Goal: Transaction & Acquisition: Purchase product/service

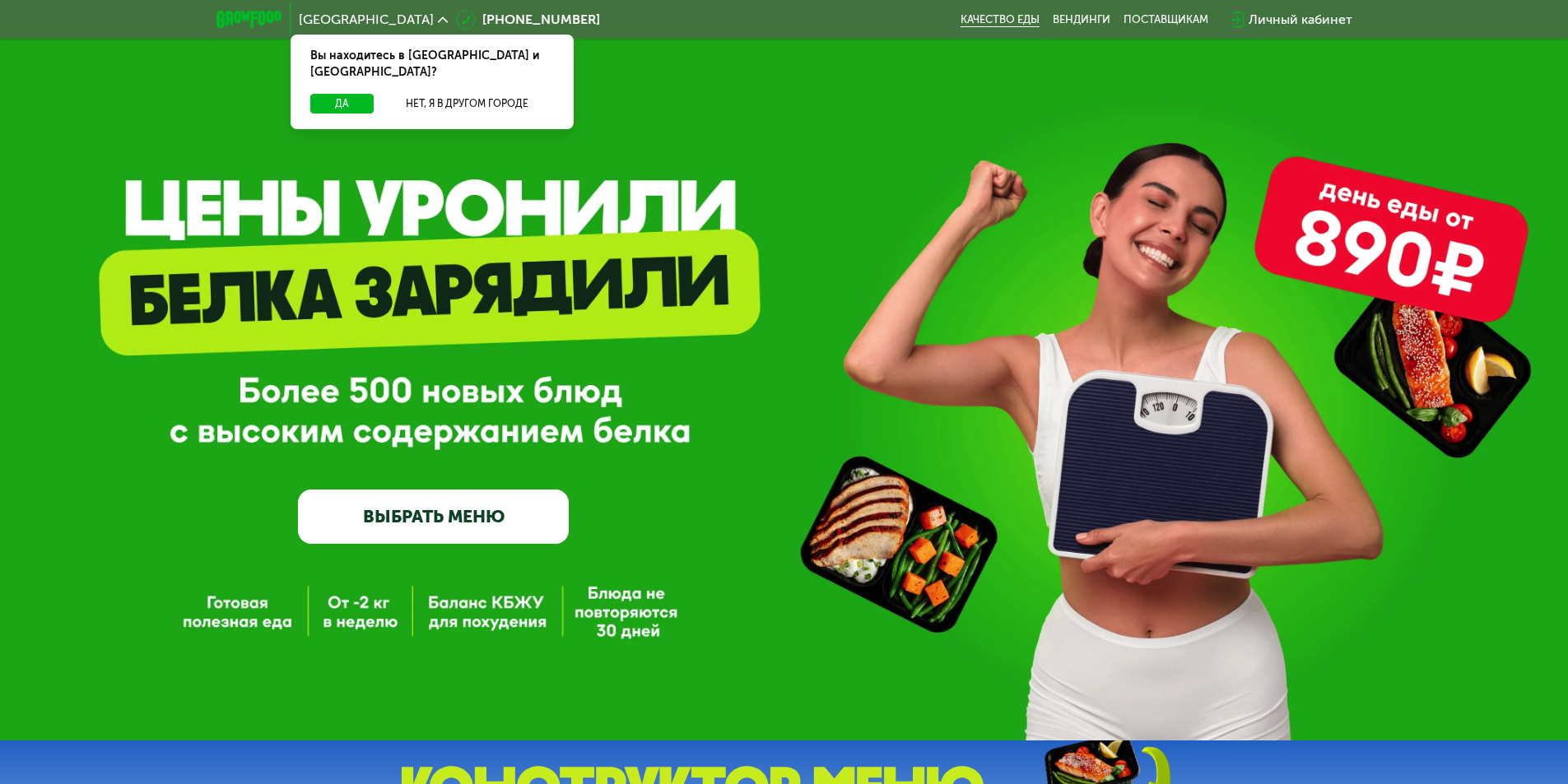
click at [983, 15] on link "Качество еды" at bounding box center [1000, 20] width 79 height 13
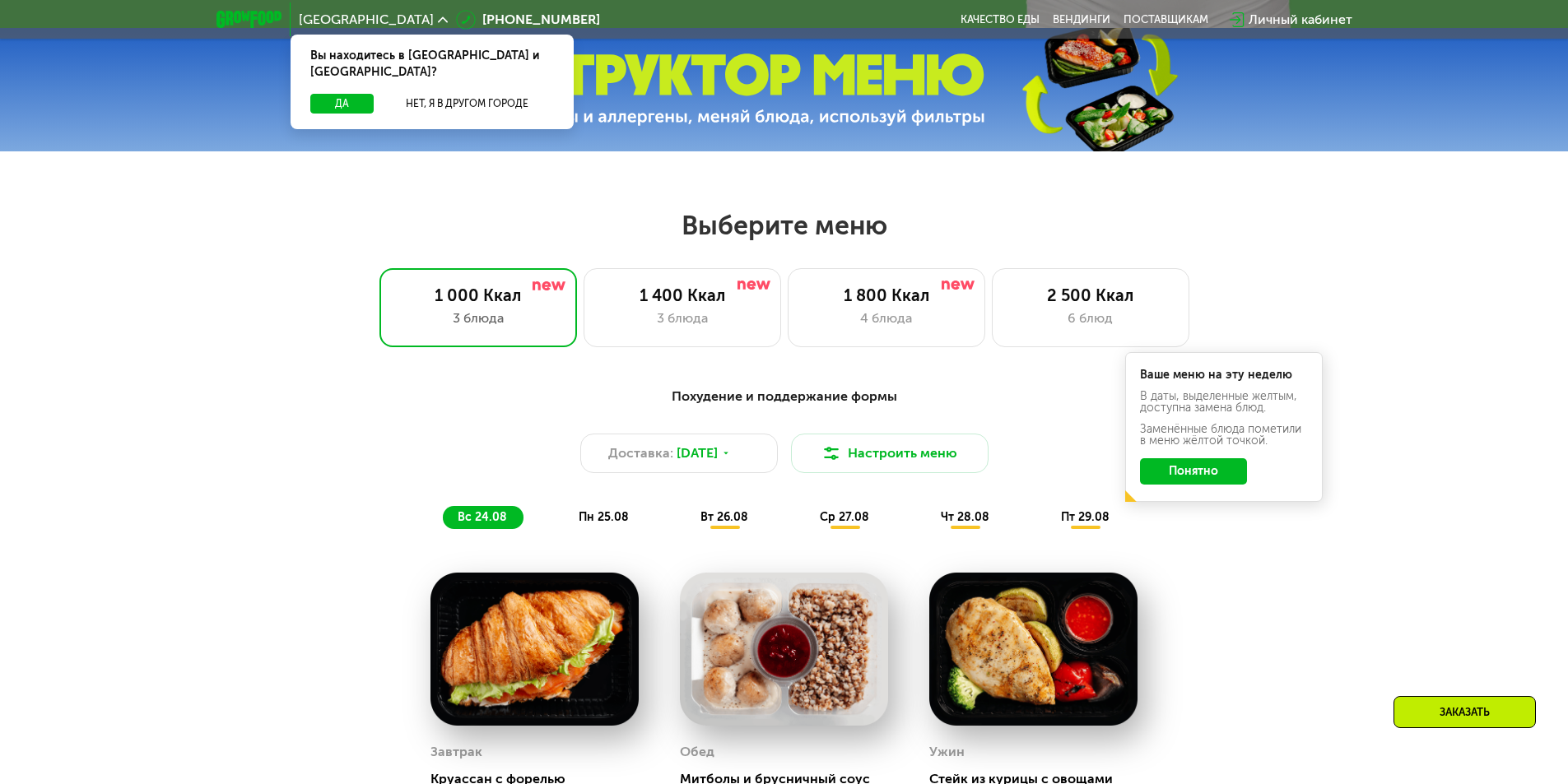
drag, startPoint x: 465, startPoint y: 313, endPoint x: 496, endPoint y: 353, distance: 50.6
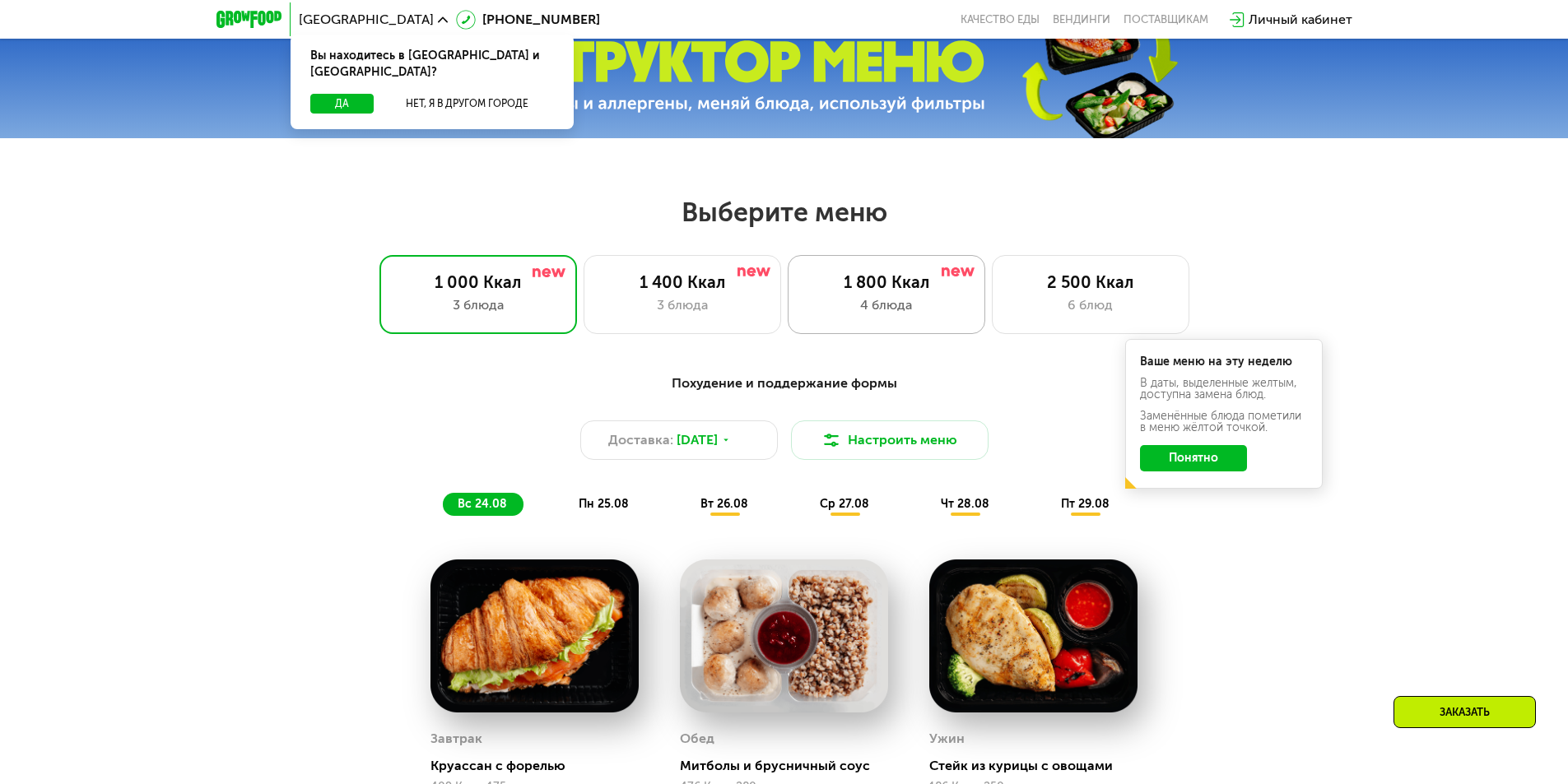
click at [852, 292] on div "1 800 Ккал" at bounding box center [886, 282] width 163 height 20
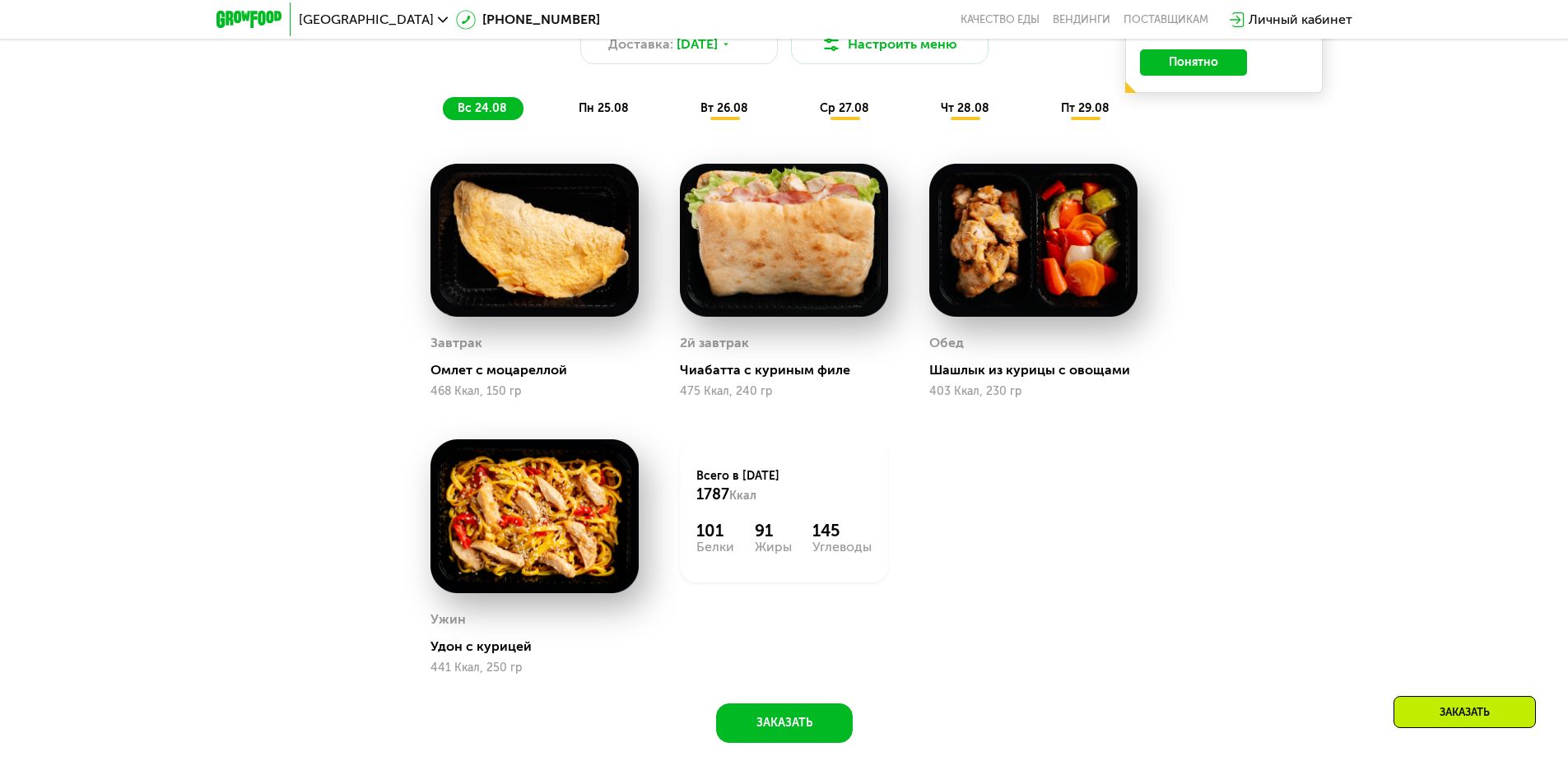
drag, startPoint x: 328, startPoint y: 335, endPoint x: 393, endPoint y: 213, distance: 138.2
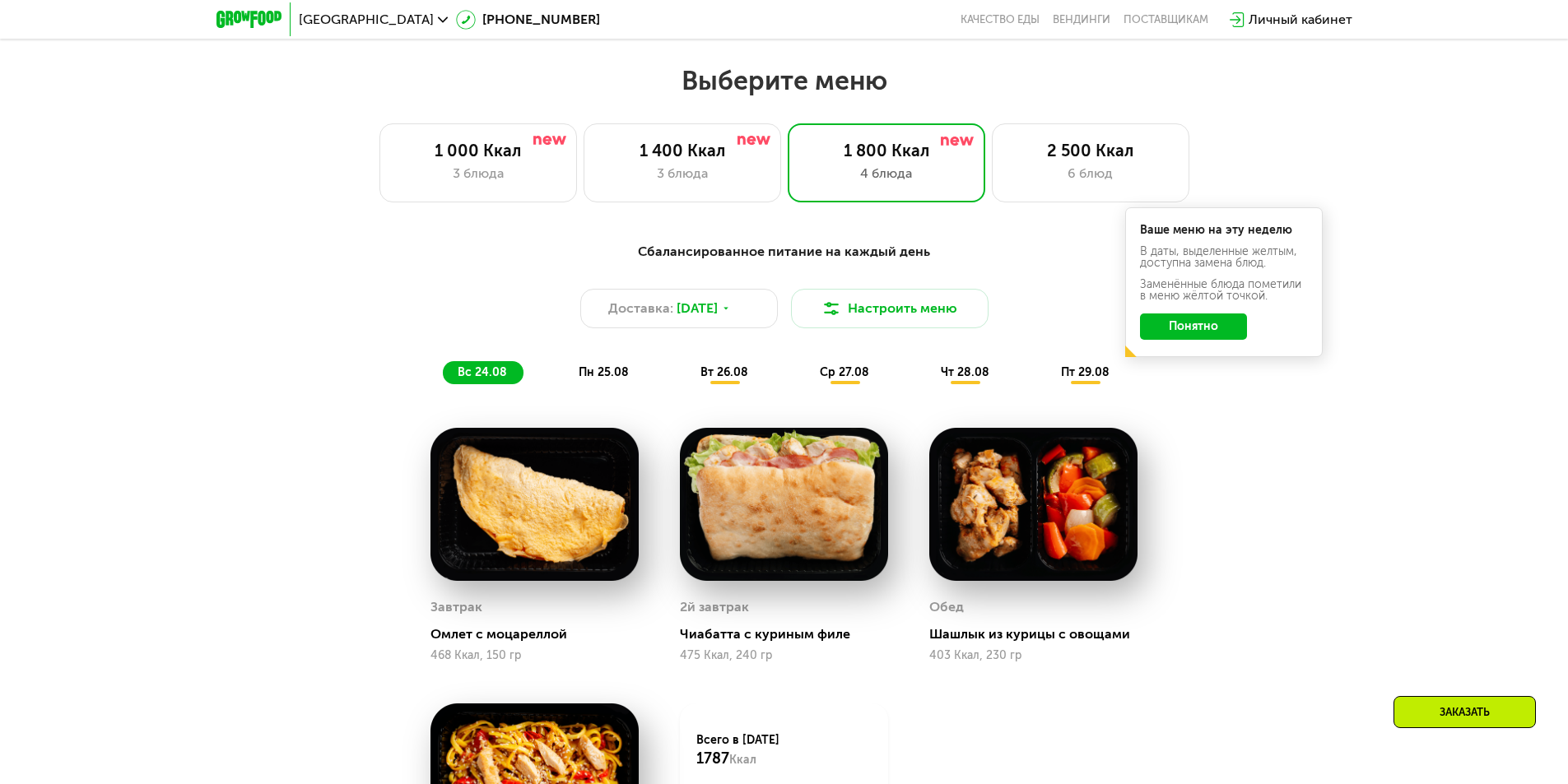
scroll to position [847, 0]
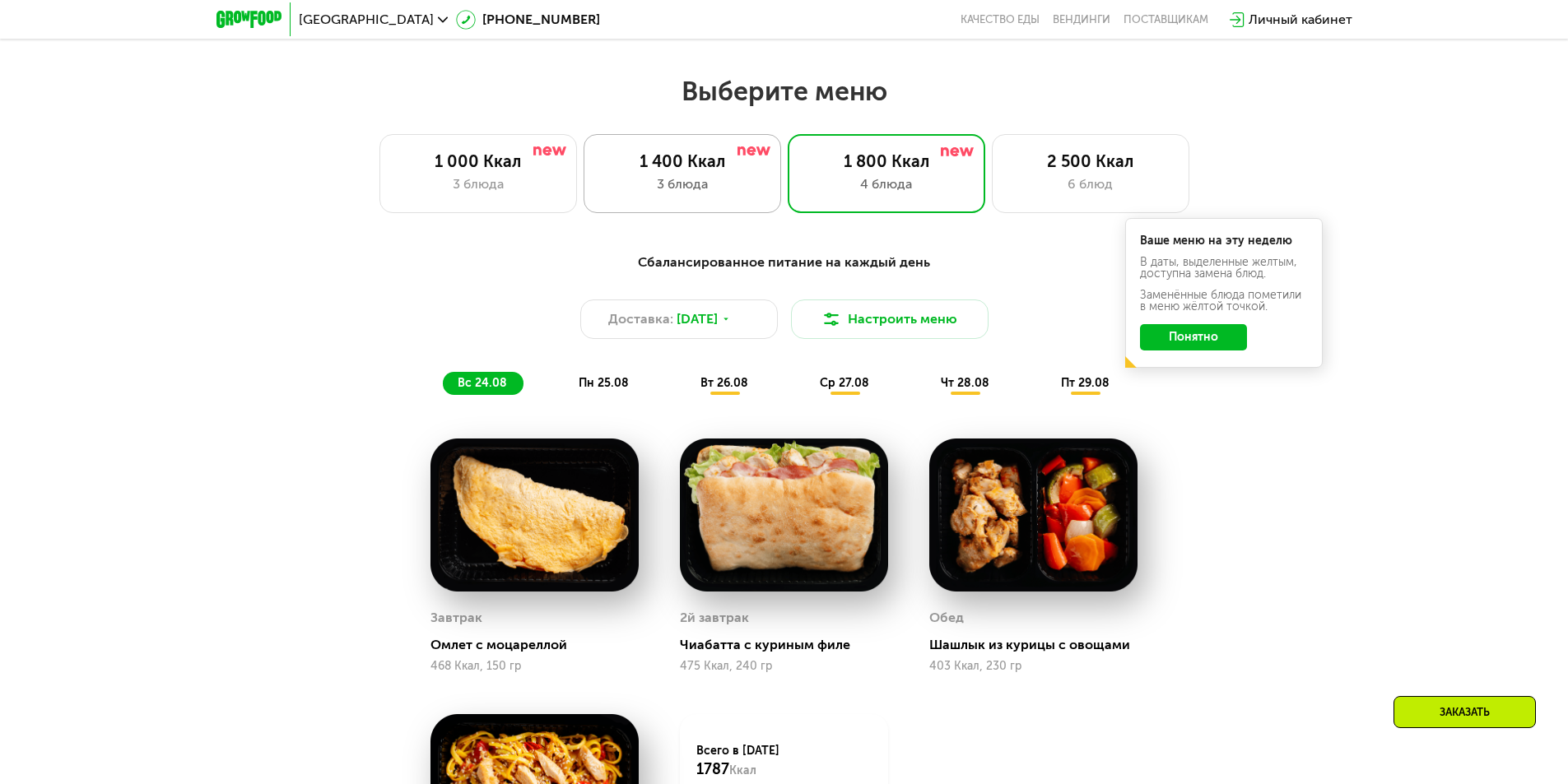
click at [637, 187] on div "3 блюда" at bounding box center [682, 184] width 163 height 20
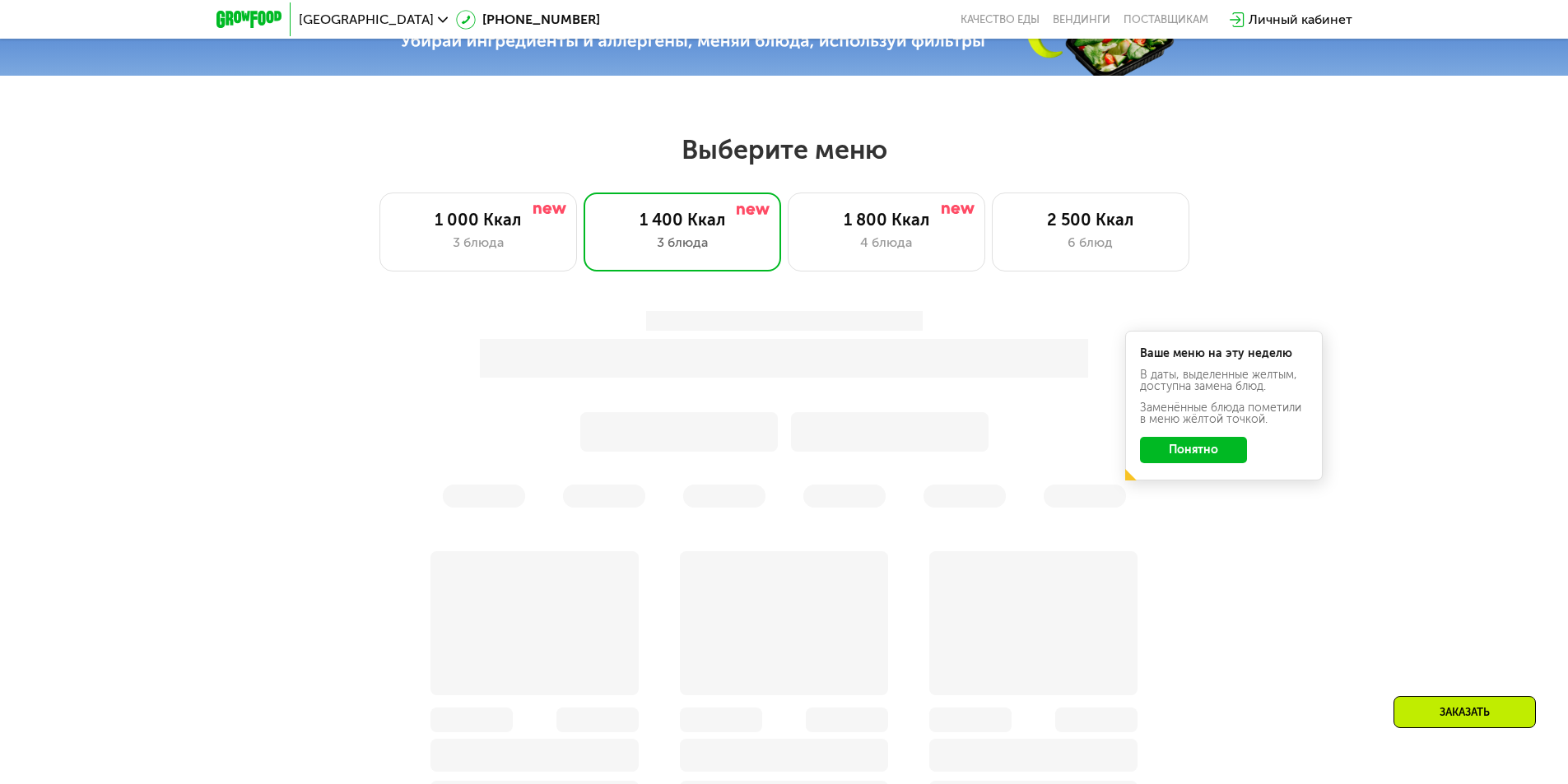
scroll to position [794, 0]
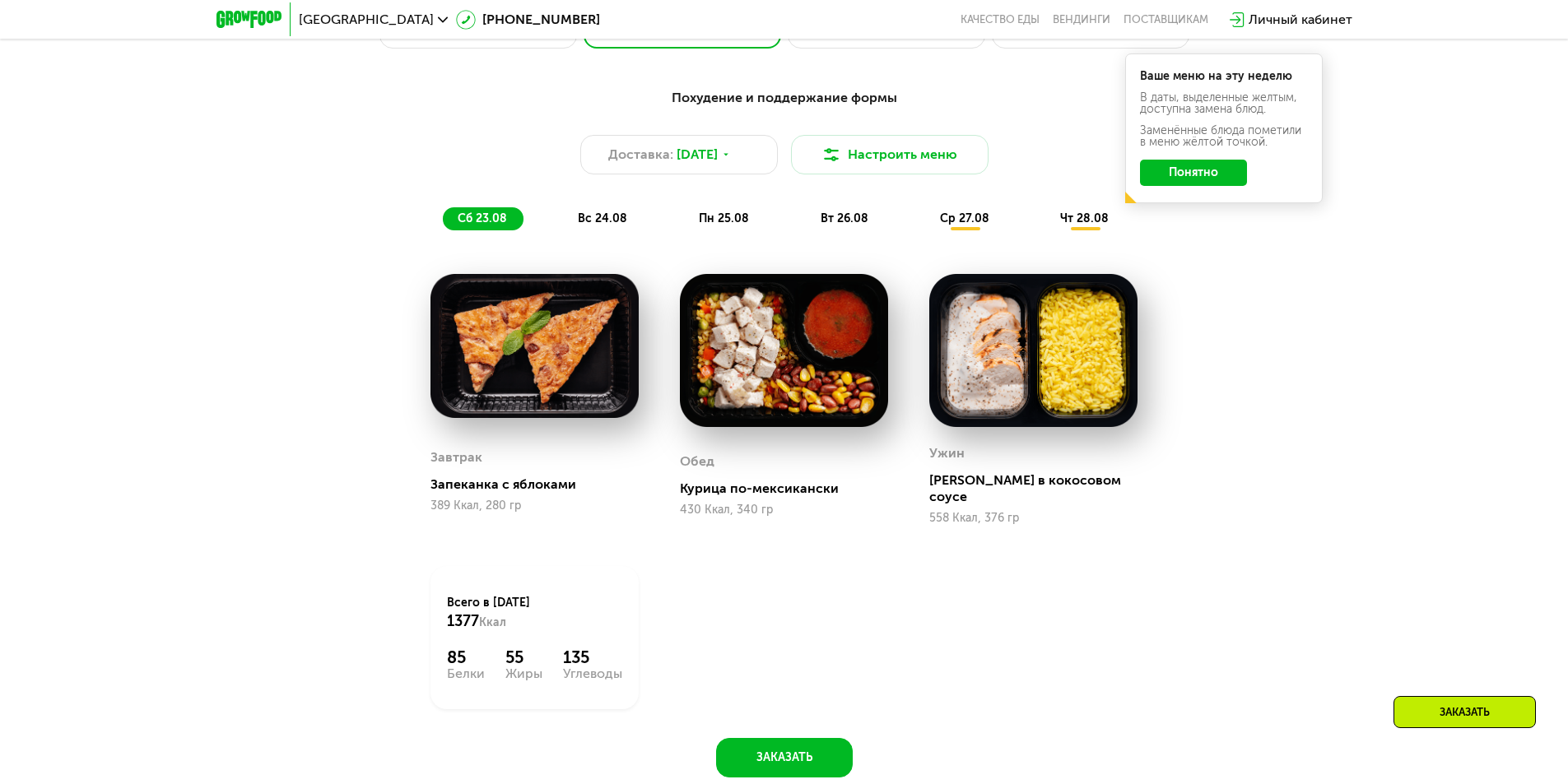
drag, startPoint x: 218, startPoint y: 371, endPoint x: 244, endPoint y: 379, distance: 27.2
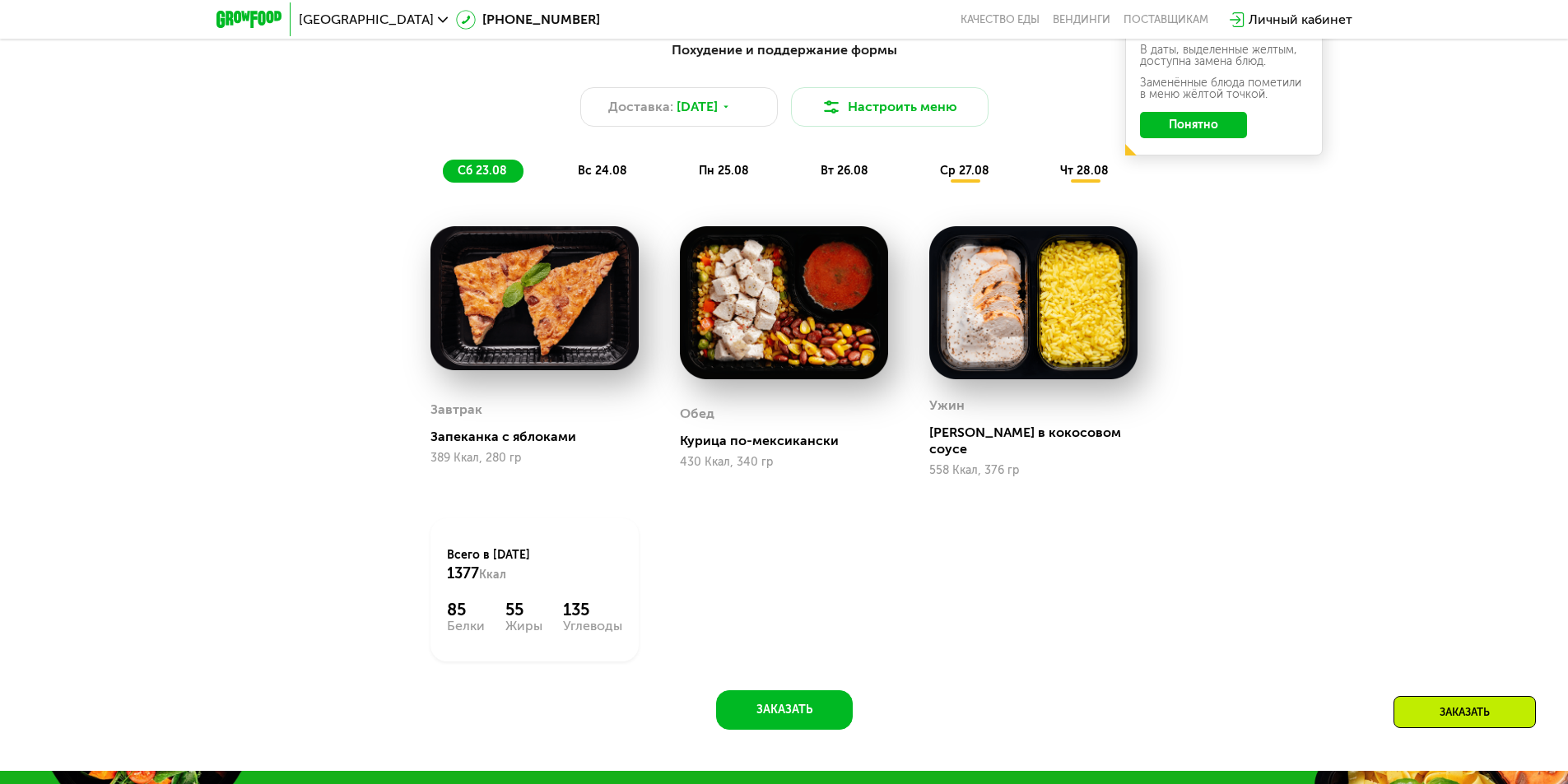
drag, startPoint x: 250, startPoint y: 365, endPoint x: 244, endPoint y: 462, distance: 97.2
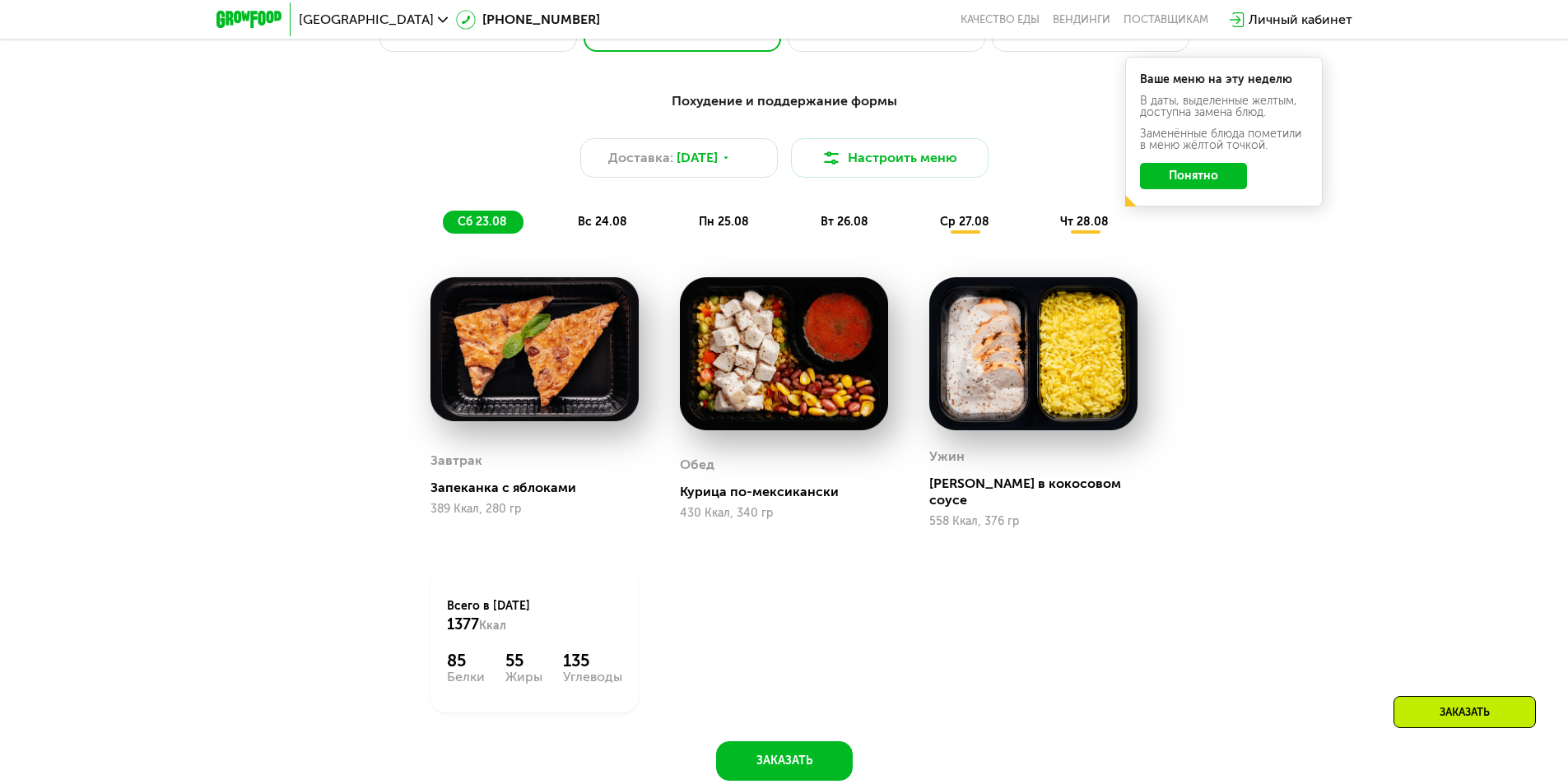
scroll to position [996, 0]
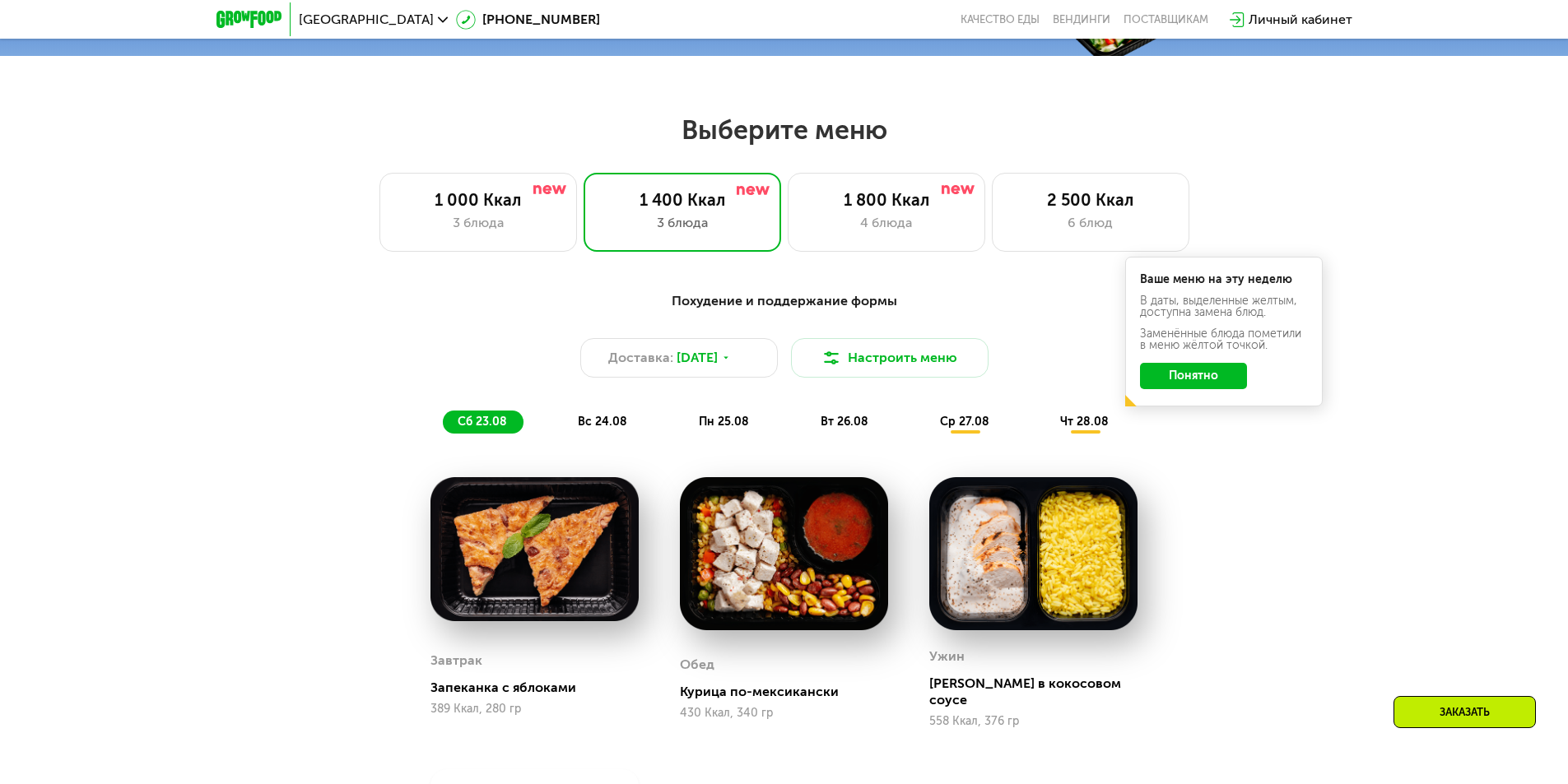
drag, startPoint x: 271, startPoint y: 420, endPoint x: 286, endPoint y: 384, distance: 39.0
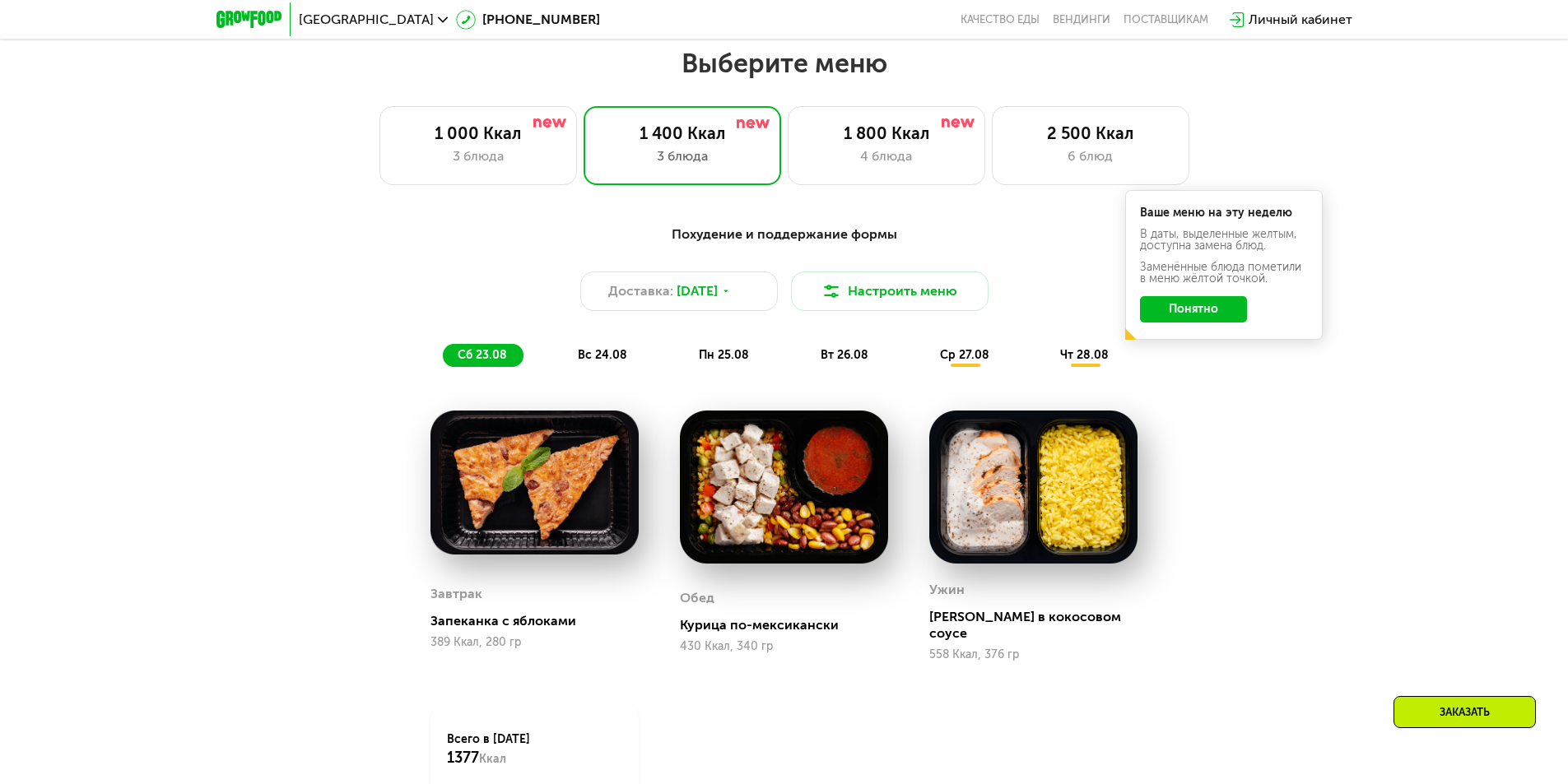
scroll to position [887, 0]
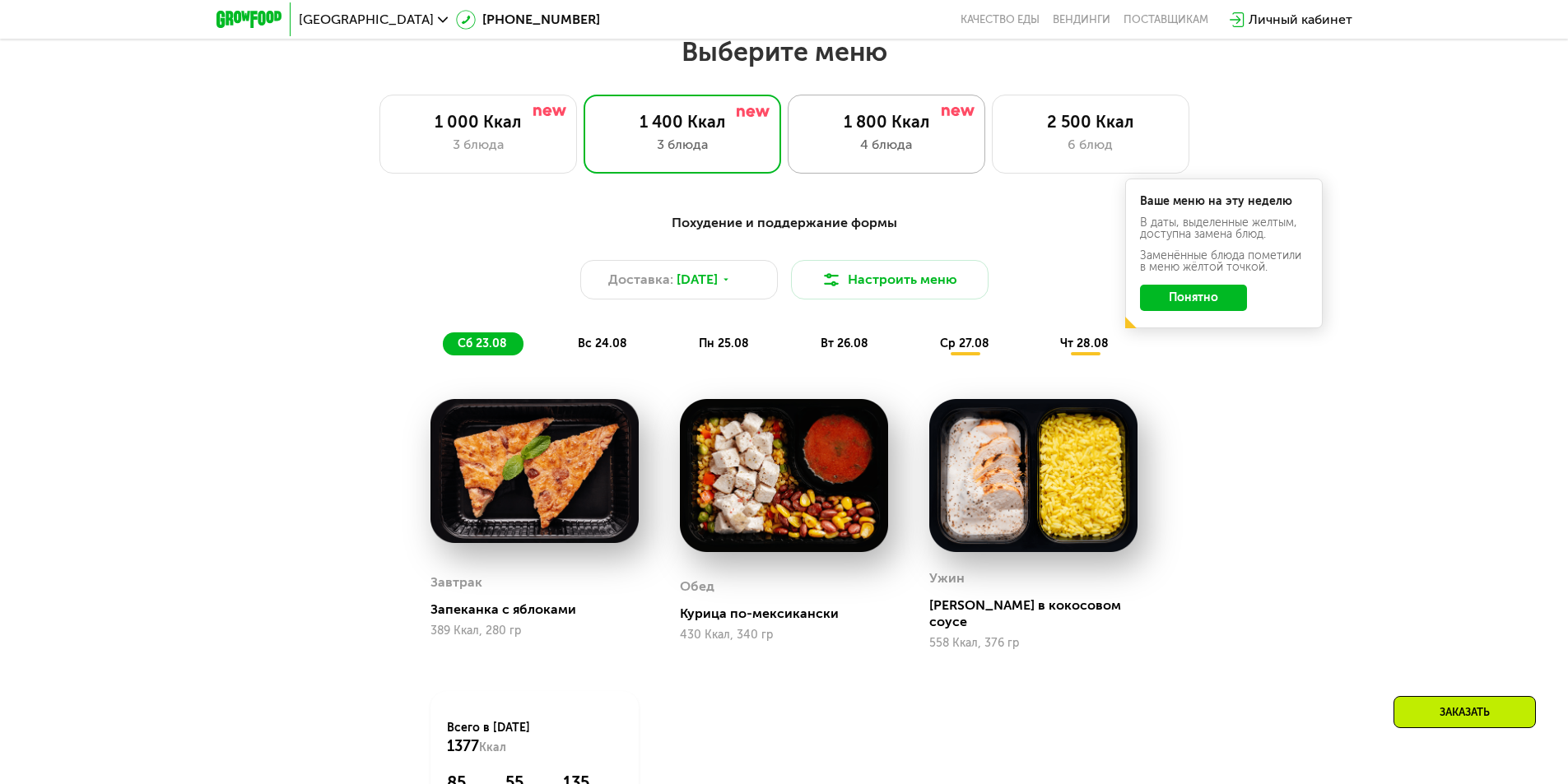
click at [882, 130] on div "1 800 Ккал" at bounding box center [886, 121] width 163 height 20
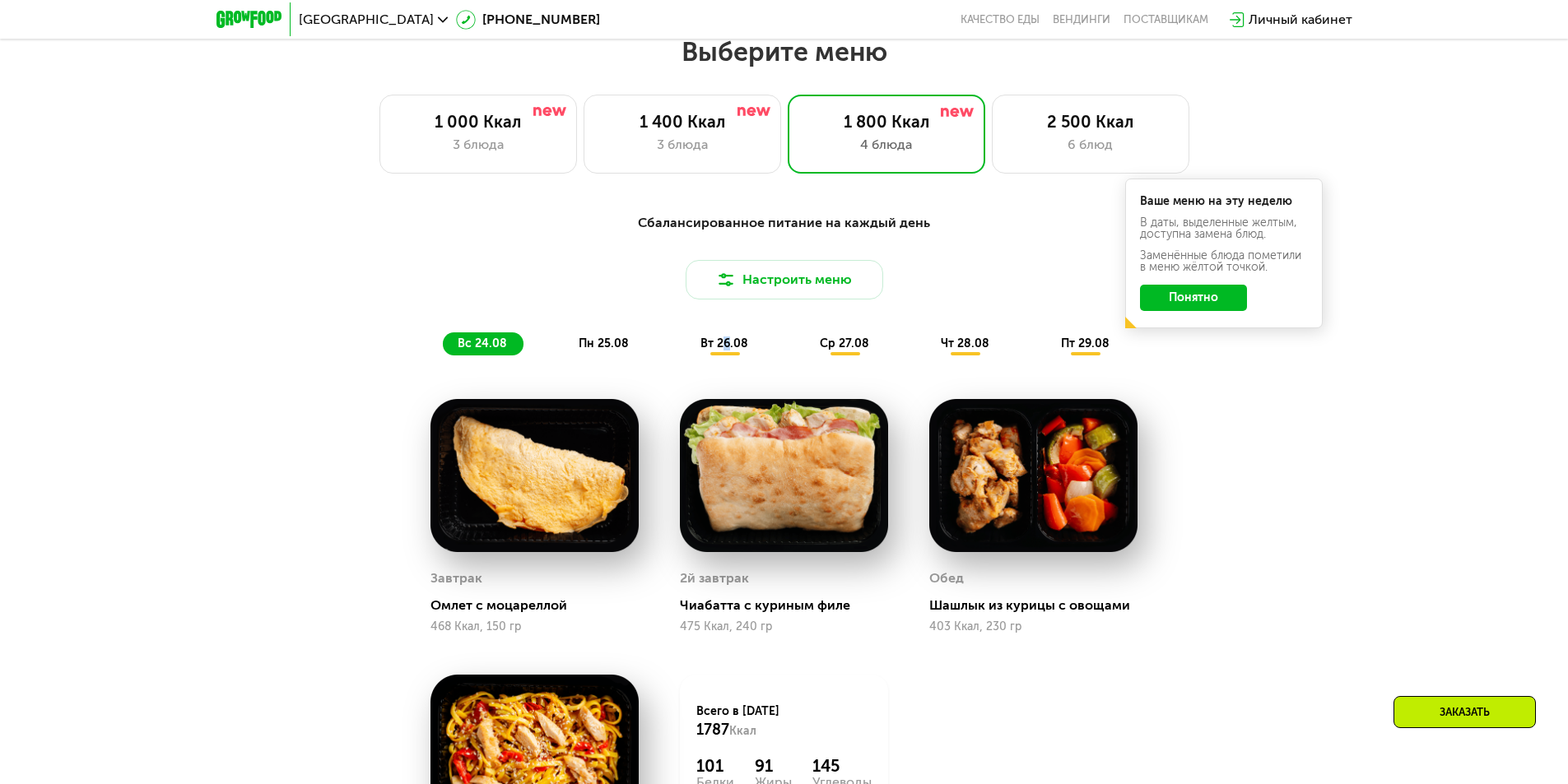
click at [725, 348] on span "вт 26.08" at bounding box center [723, 343] width 48 height 14
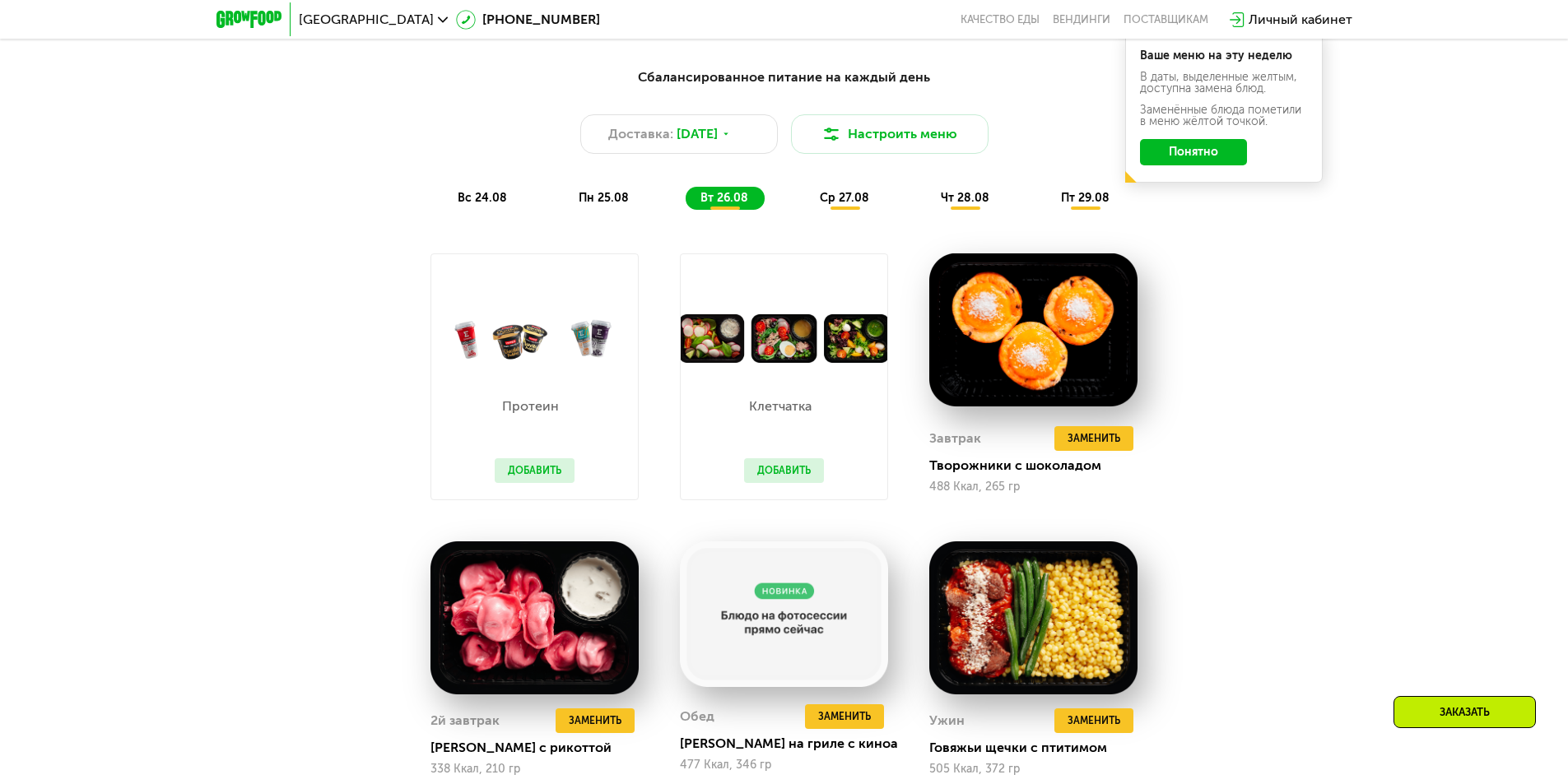
drag, startPoint x: 175, startPoint y: 416, endPoint x: 282, endPoint y: 360, distance: 120.8
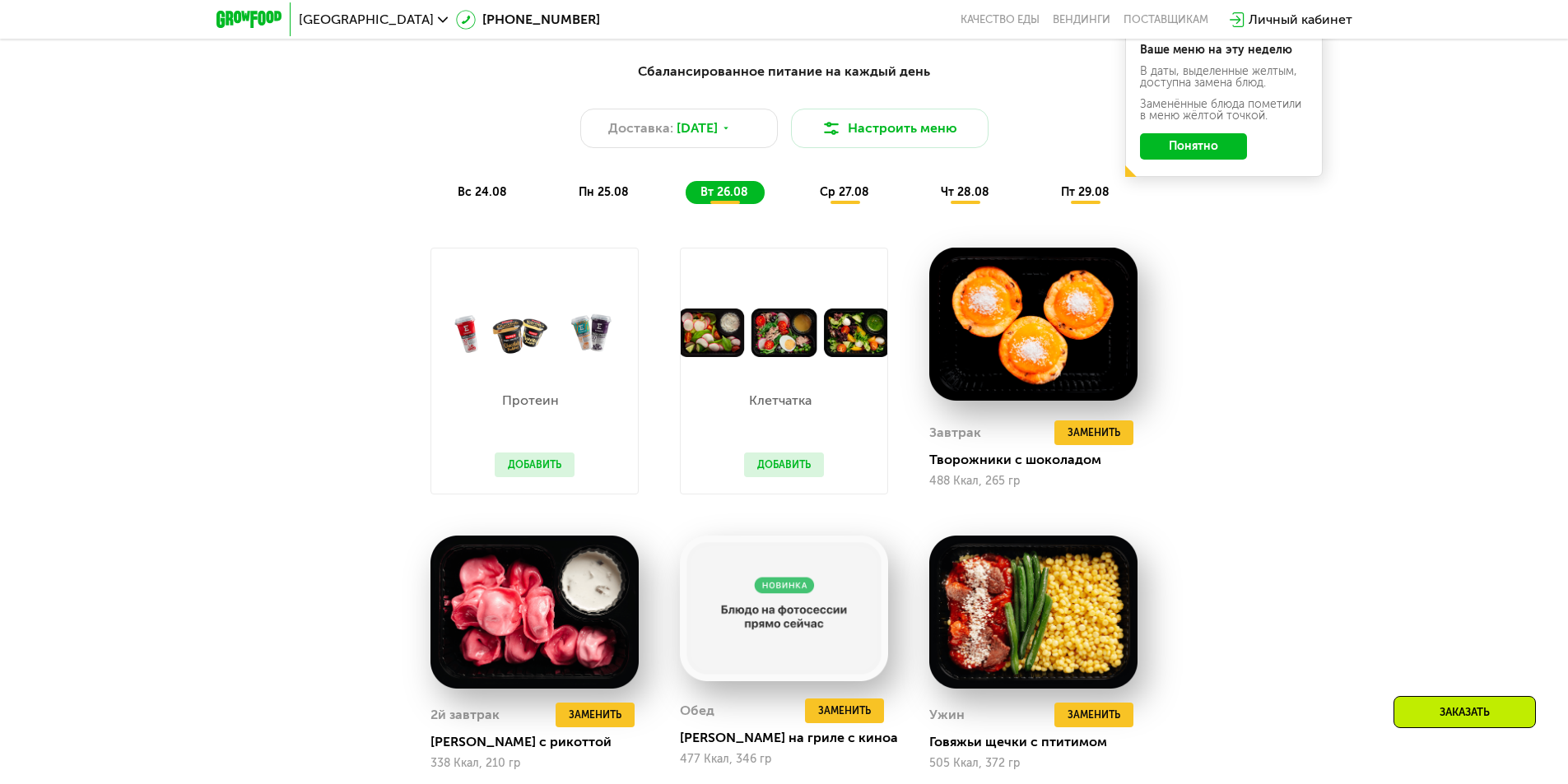
scroll to position [913, 0]
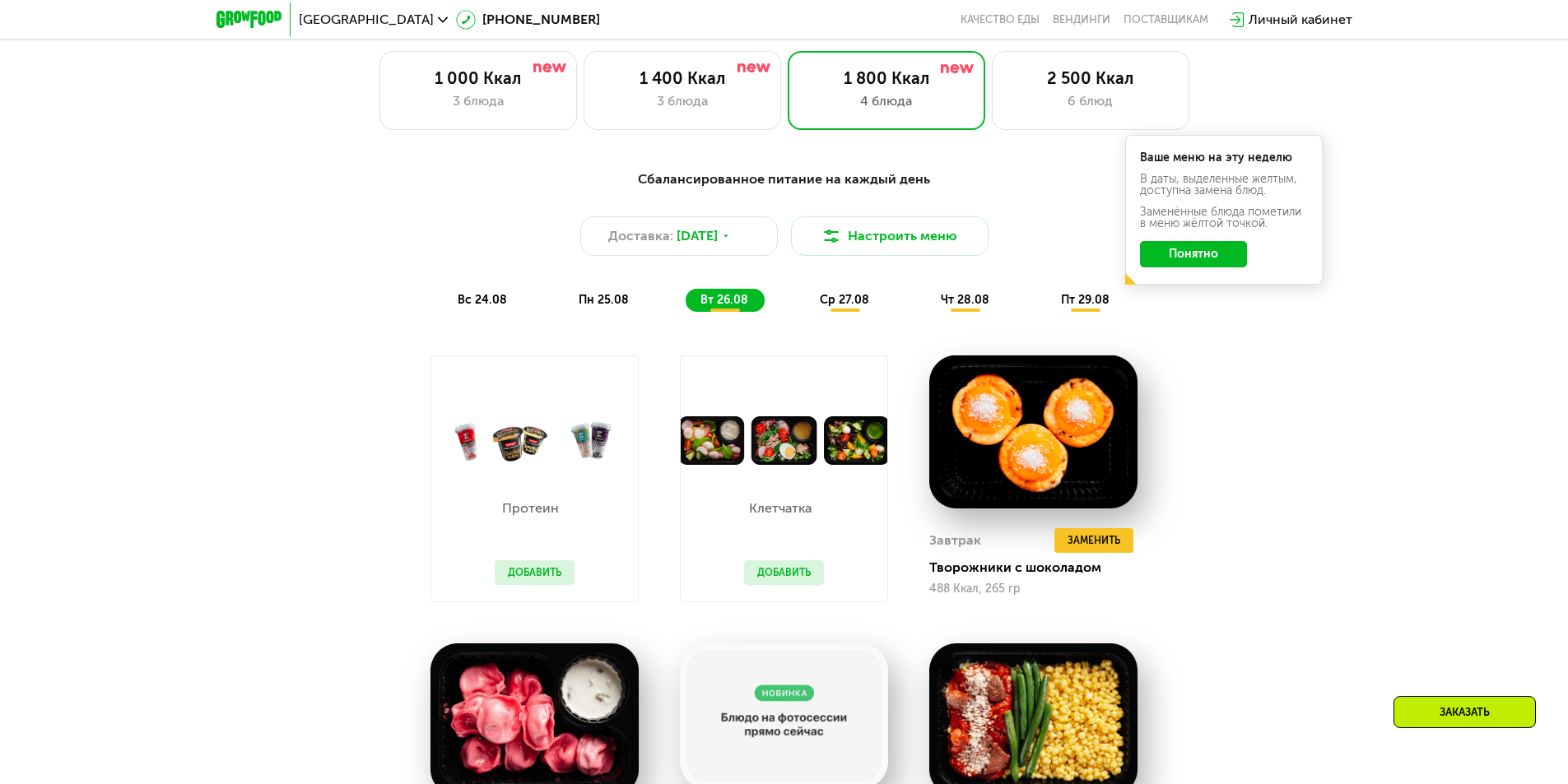
drag, startPoint x: 233, startPoint y: 327, endPoint x: 386, endPoint y: 284, distance: 158.9
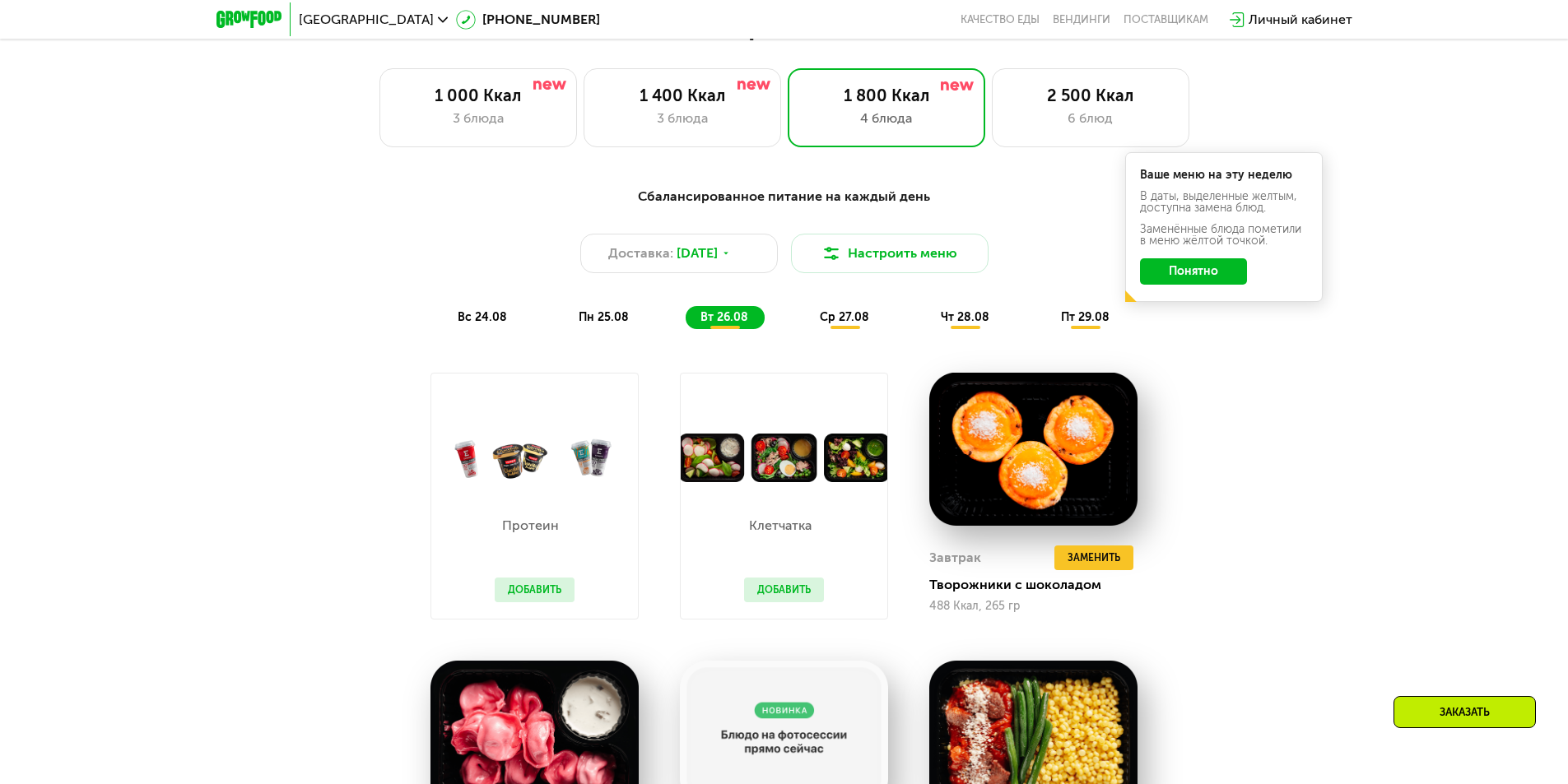
click at [973, 323] on span "чт 28.08" at bounding box center [965, 316] width 49 height 14
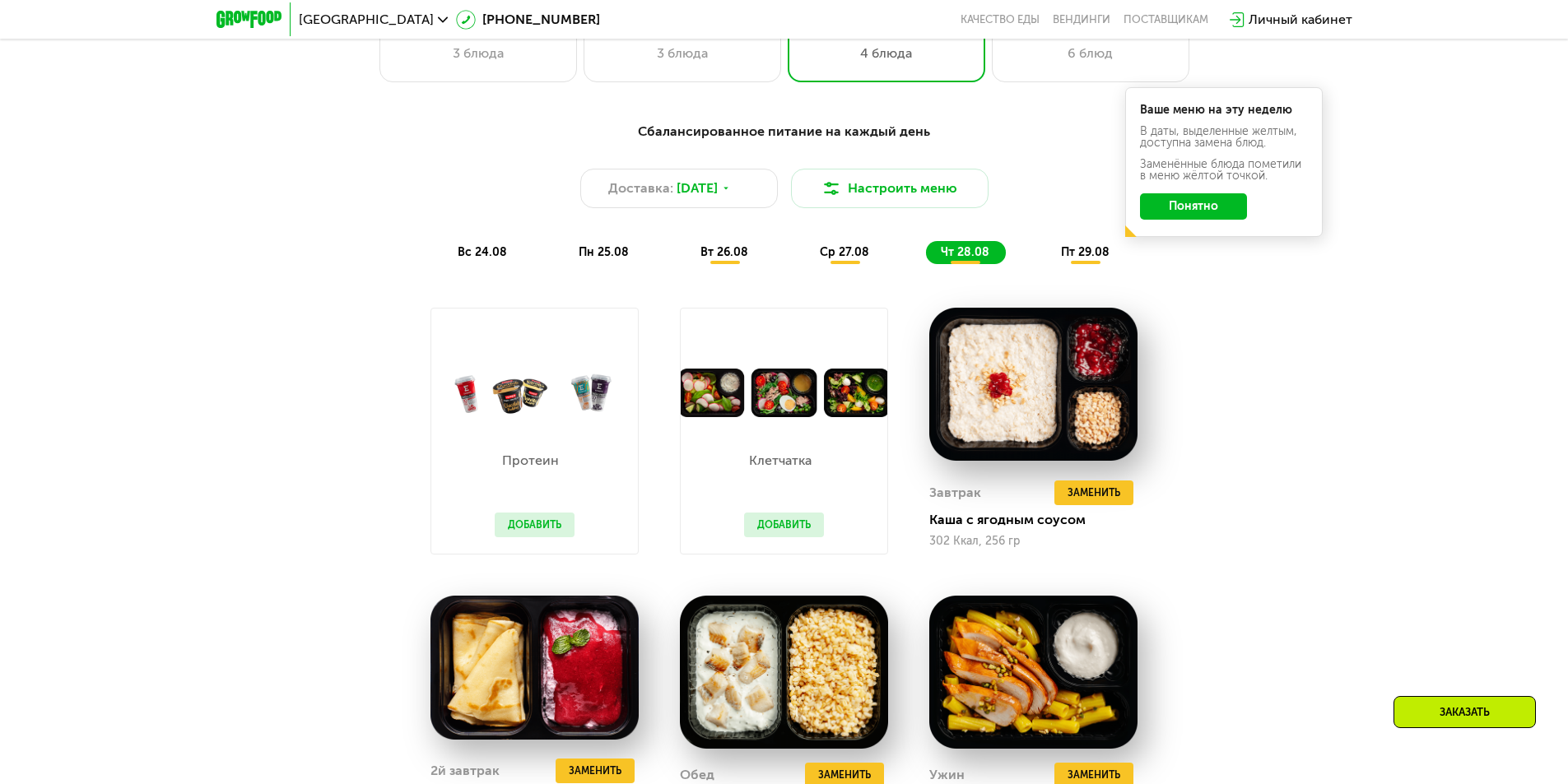
scroll to position [967, 0]
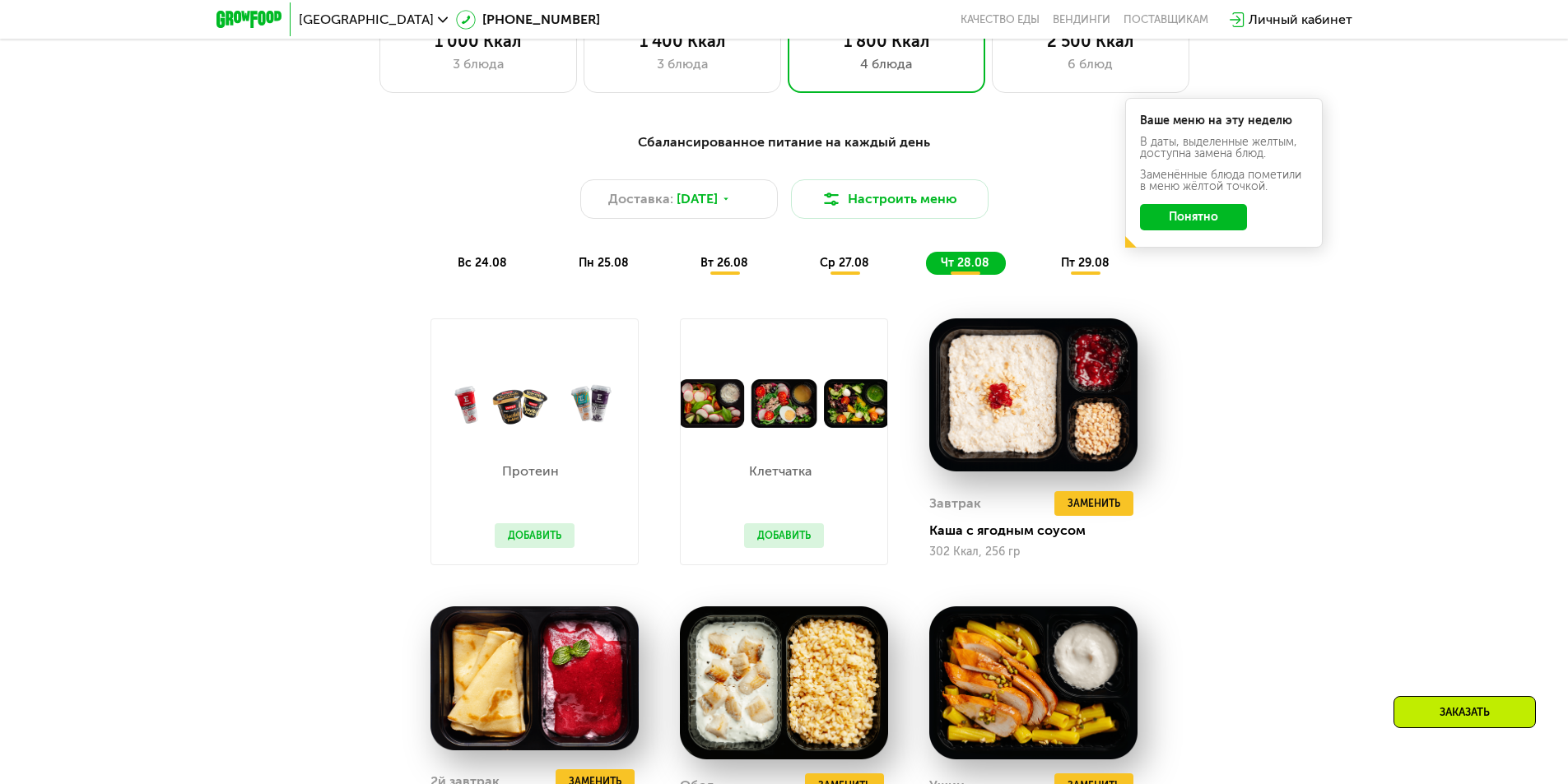
drag, startPoint x: 38, startPoint y: 450, endPoint x: 127, endPoint y: 383, distance: 111.4
click at [1072, 260] on span "пт 29.08" at bounding box center [1085, 262] width 49 height 14
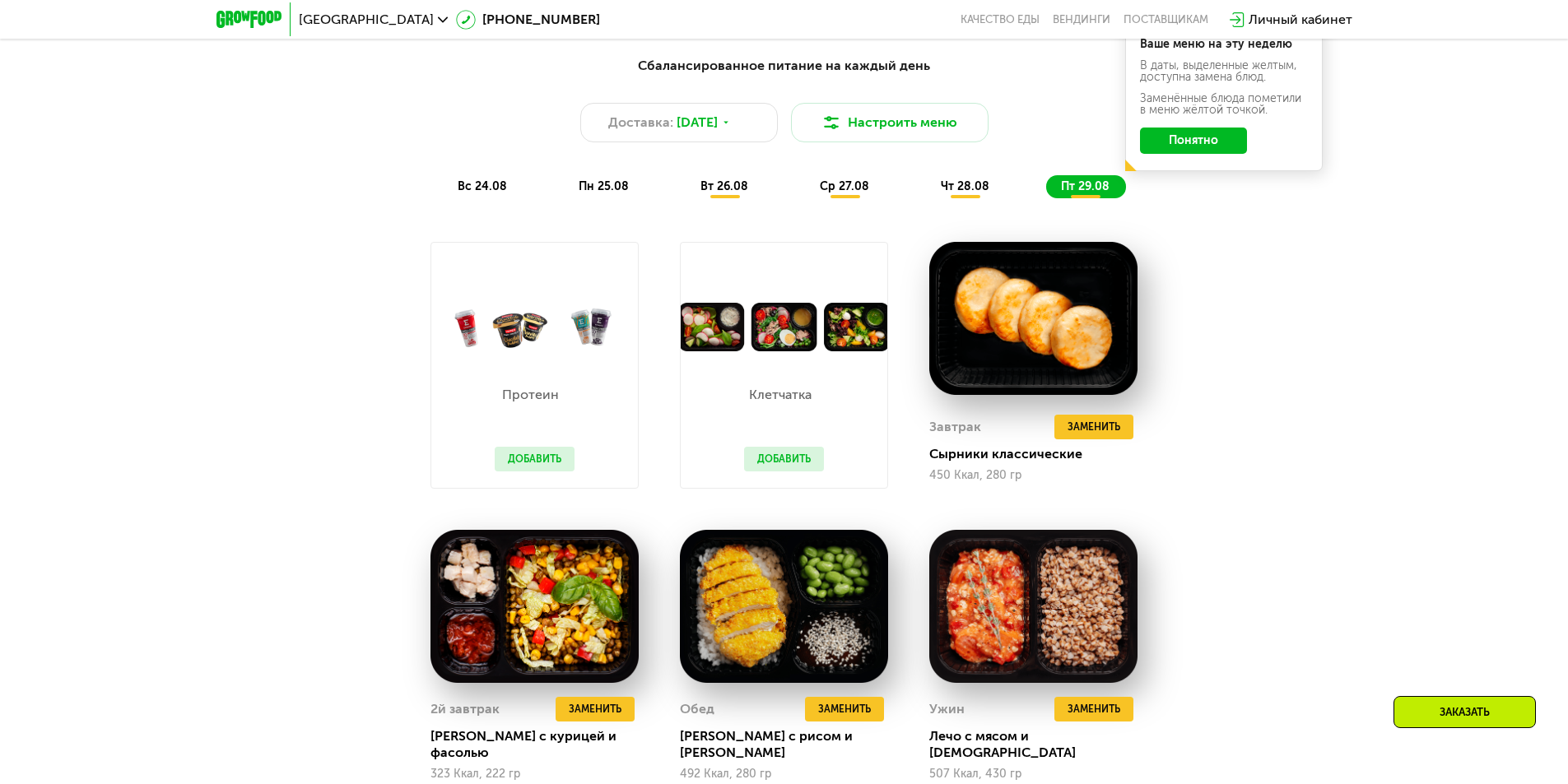
drag, startPoint x: 60, startPoint y: 418, endPoint x: 124, endPoint y: 340, distance: 100.9
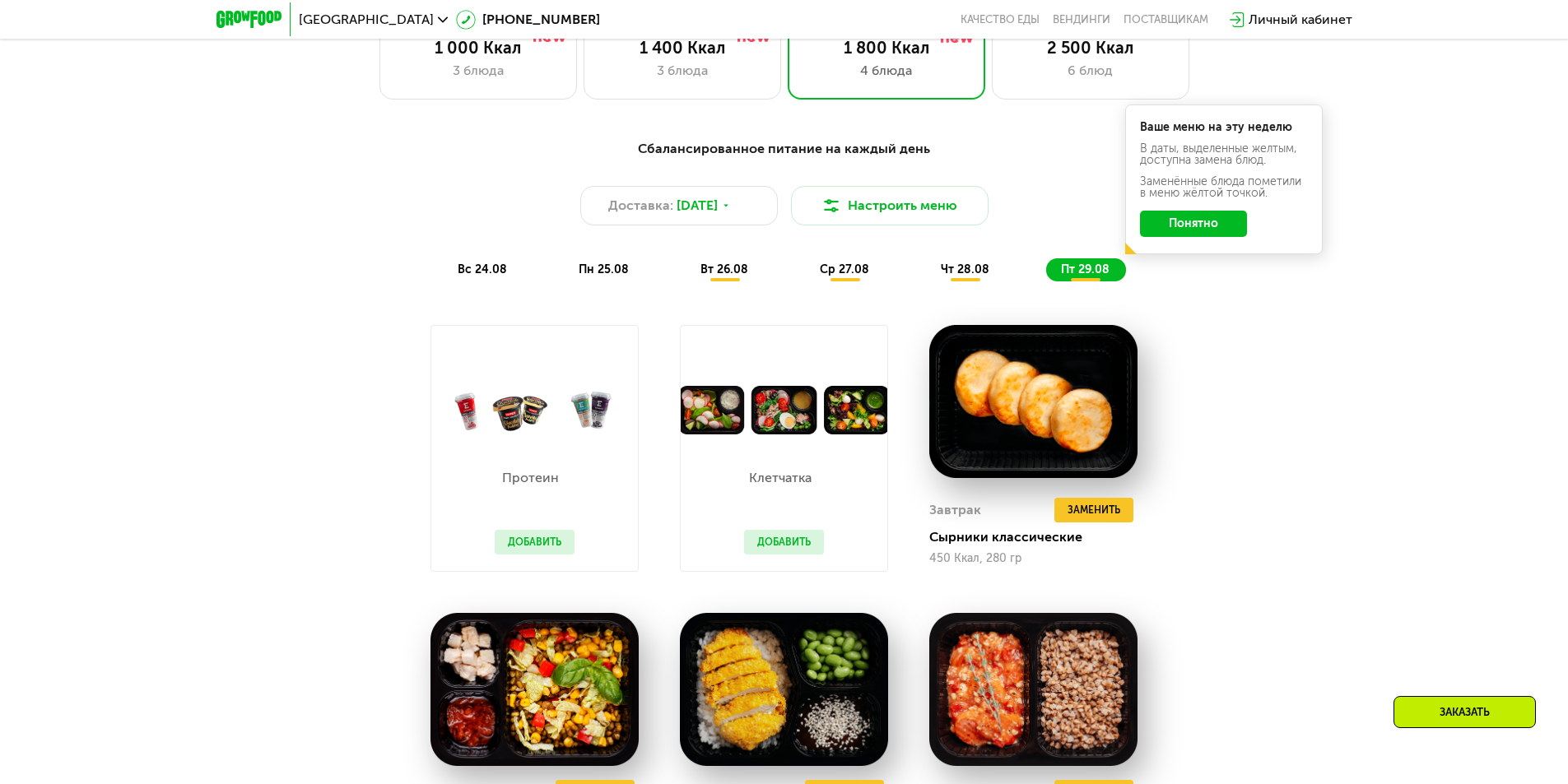
scroll to position [868, 0]
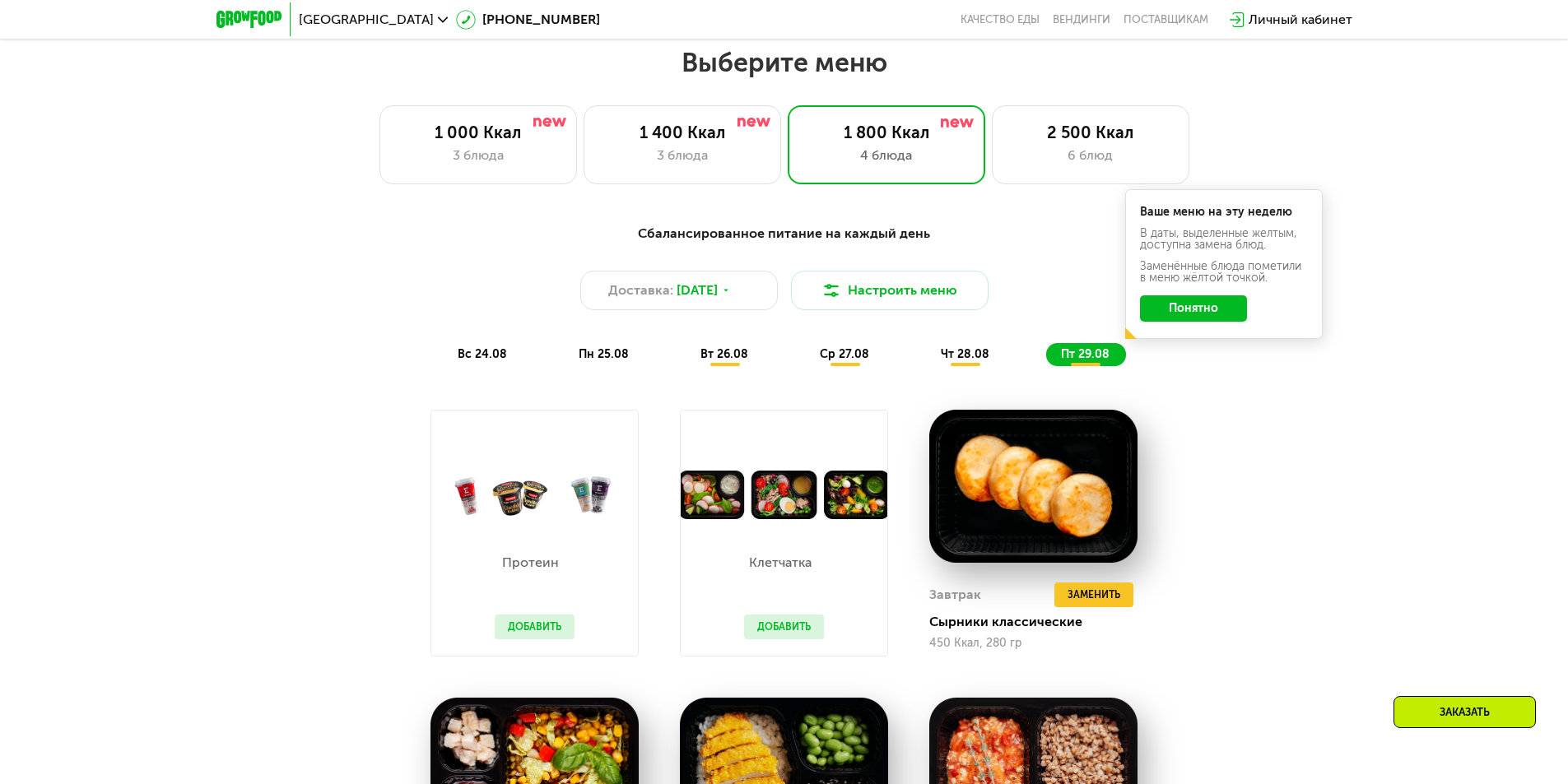
drag, startPoint x: 116, startPoint y: 398, endPoint x: 342, endPoint y: 300, distance: 246.3
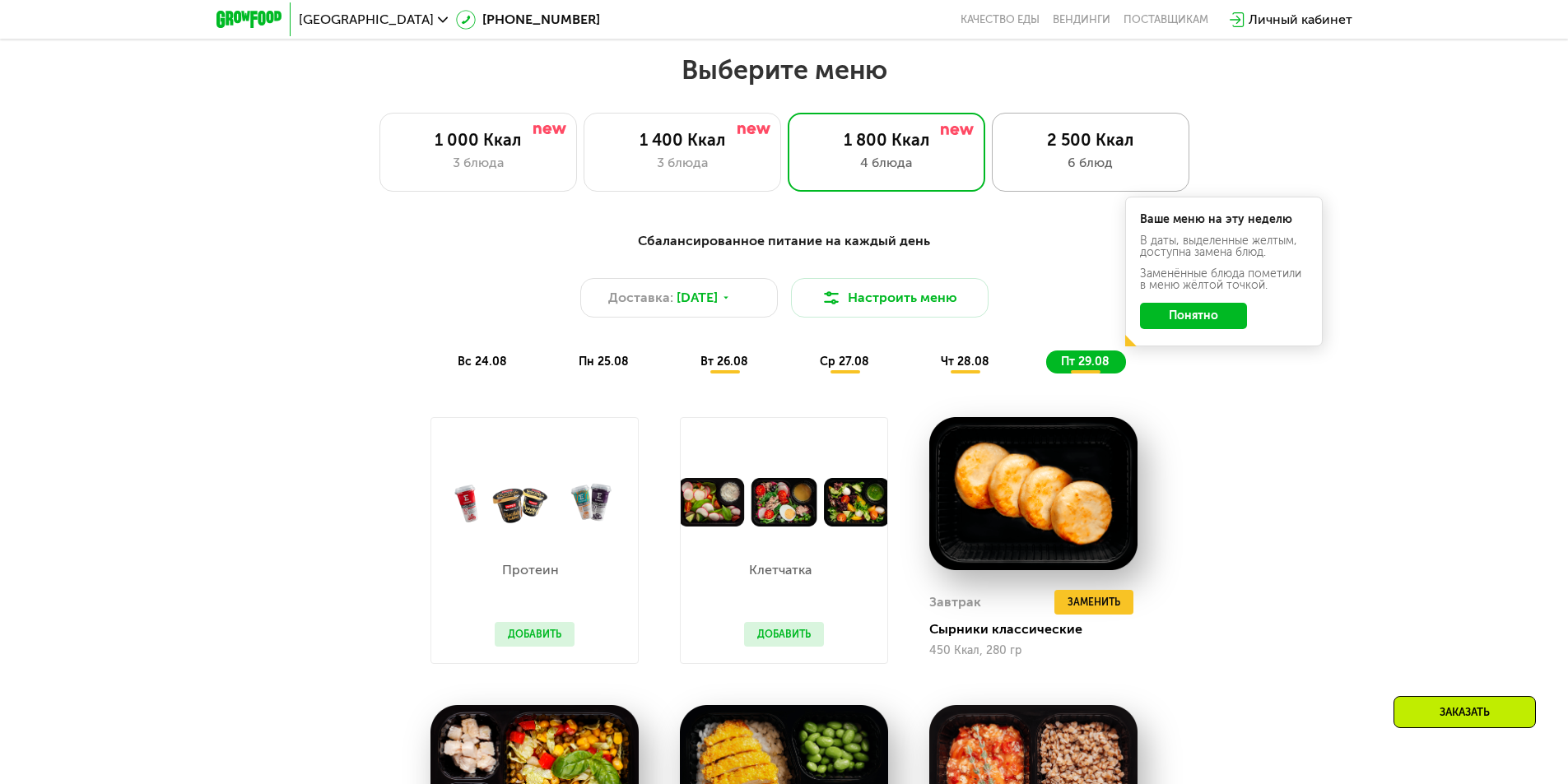
click at [1065, 163] on div "6 блюд" at bounding box center [1090, 162] width 163 height 20
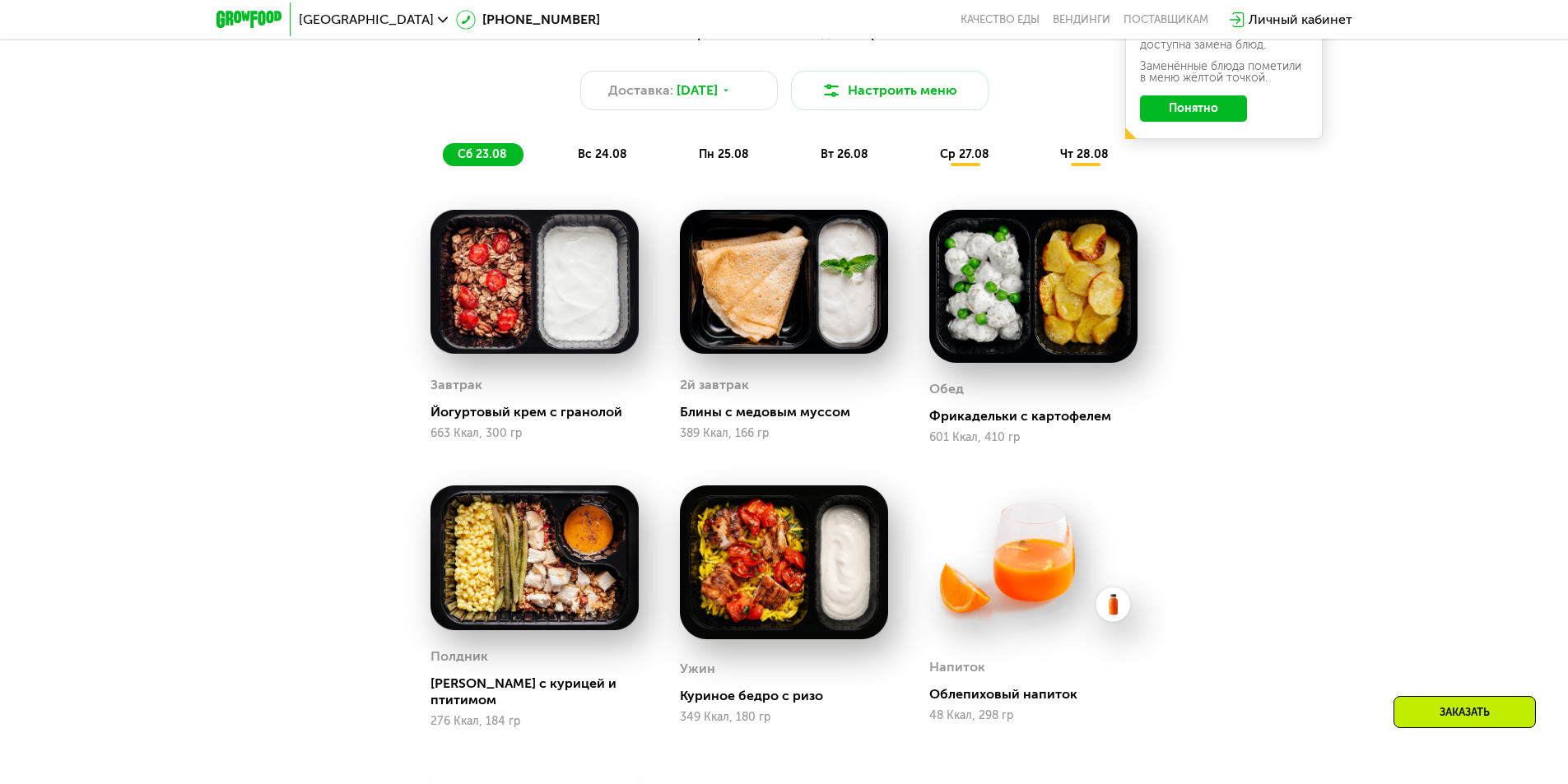
scroll to position [1084, 0]
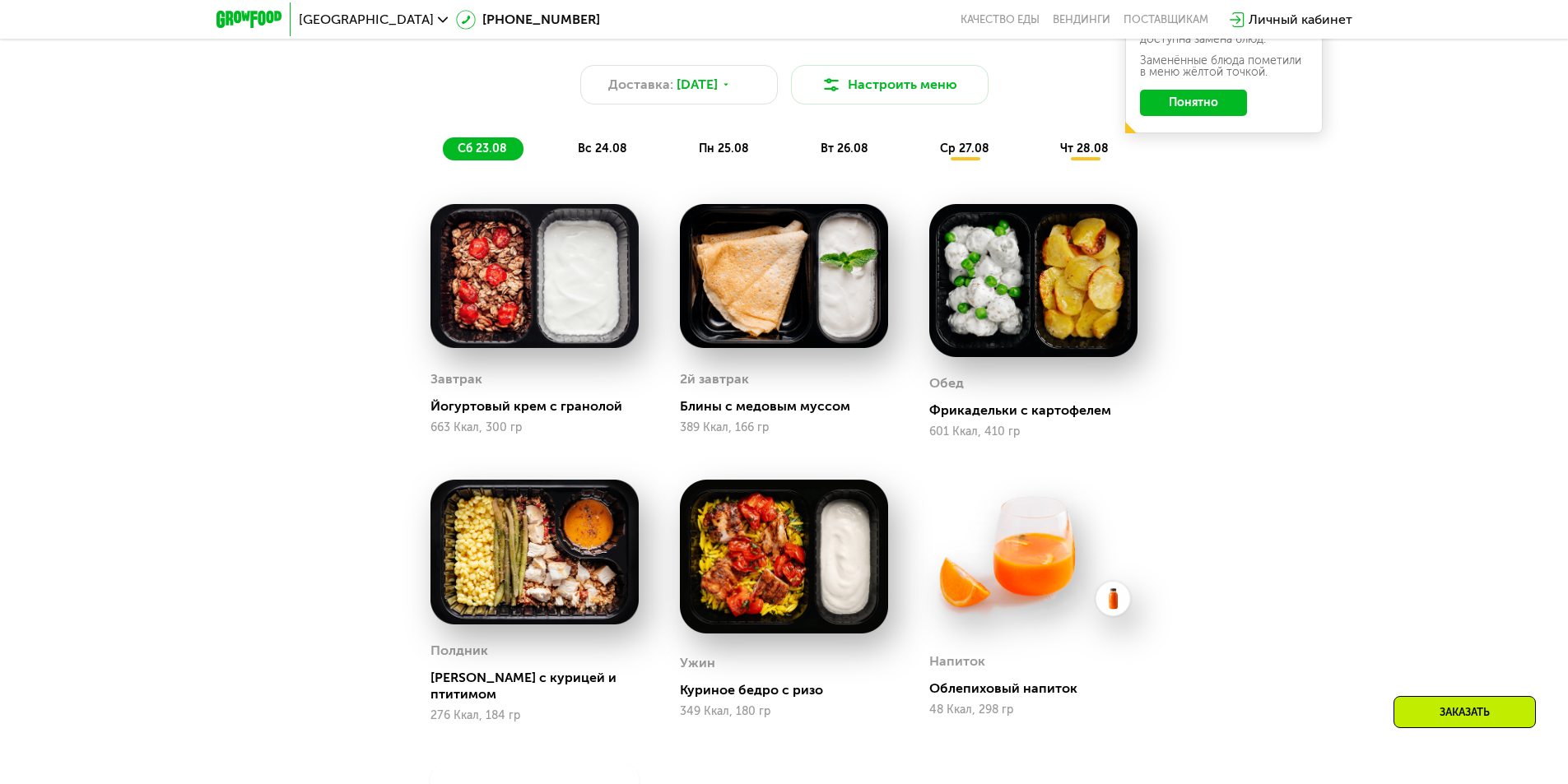
drag, startPoint x: 113, startPoint y: 361, endPoint x: 112, endPoint y: 395, distance: 34.0
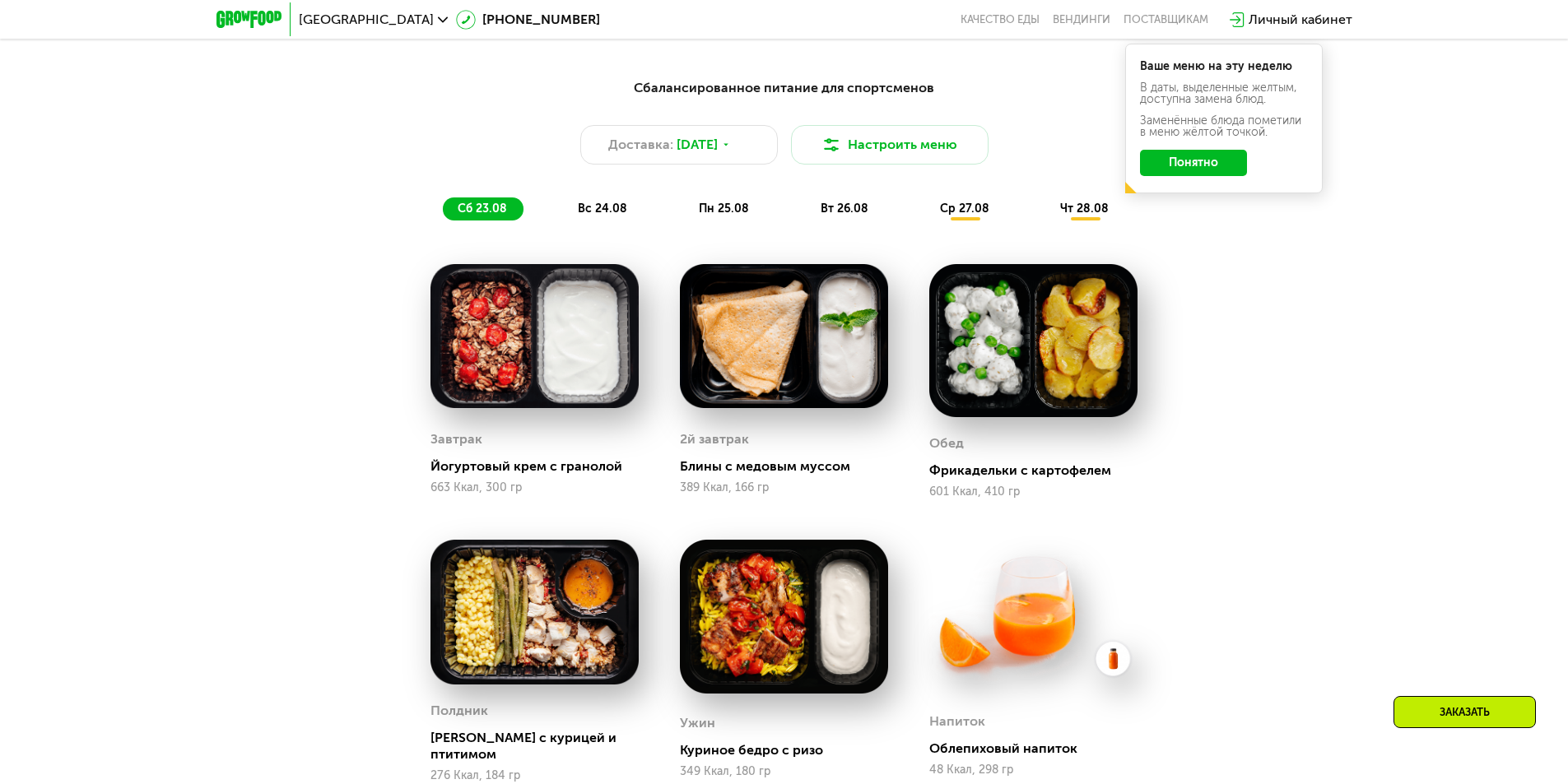
drag, startPoint x: 52, startPoint y: 357, endPoint x: 110, endPoint y: 316, distance: 71.0
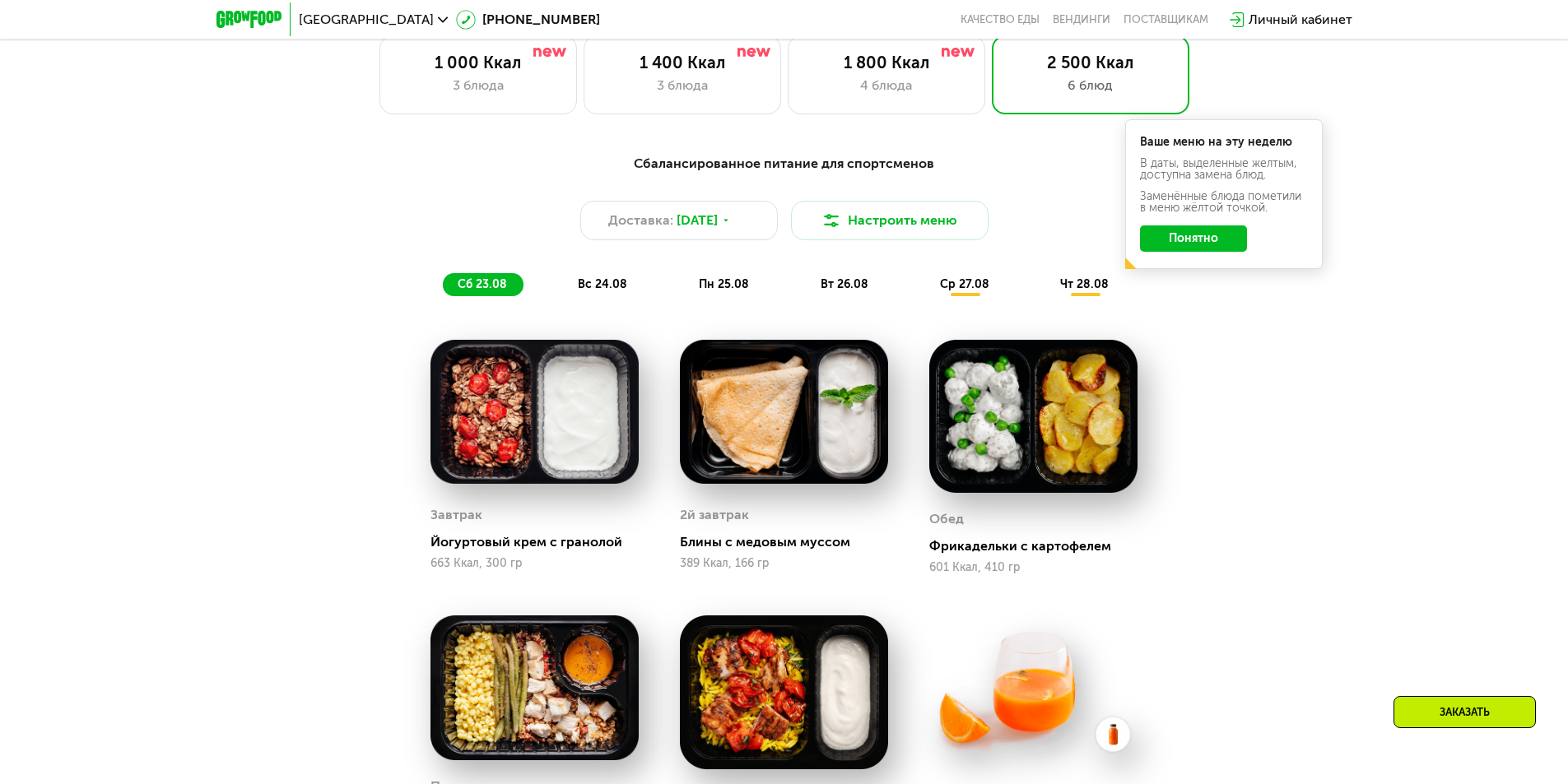
scroll to position [930, 0]
